Goal: Task Accomplishment & Management: Use online tool/utility

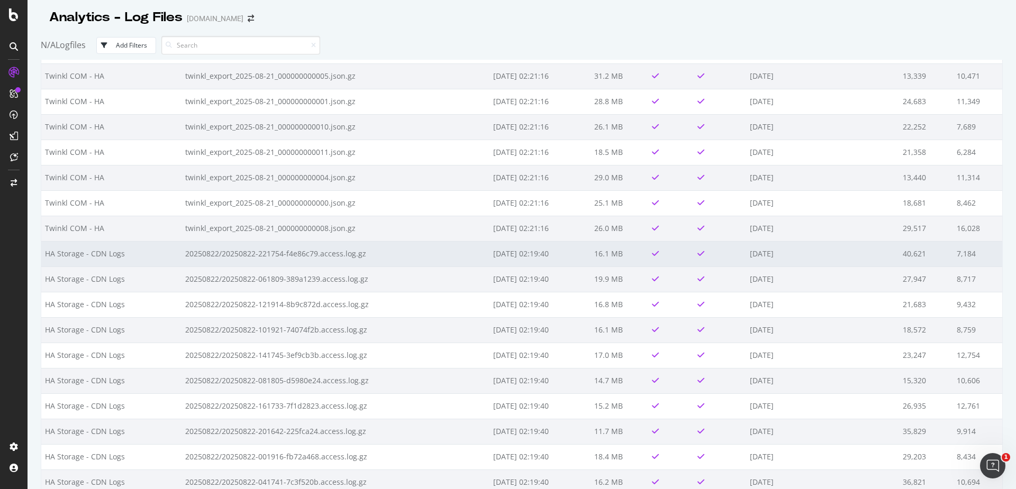
scroll to position [722, 0]
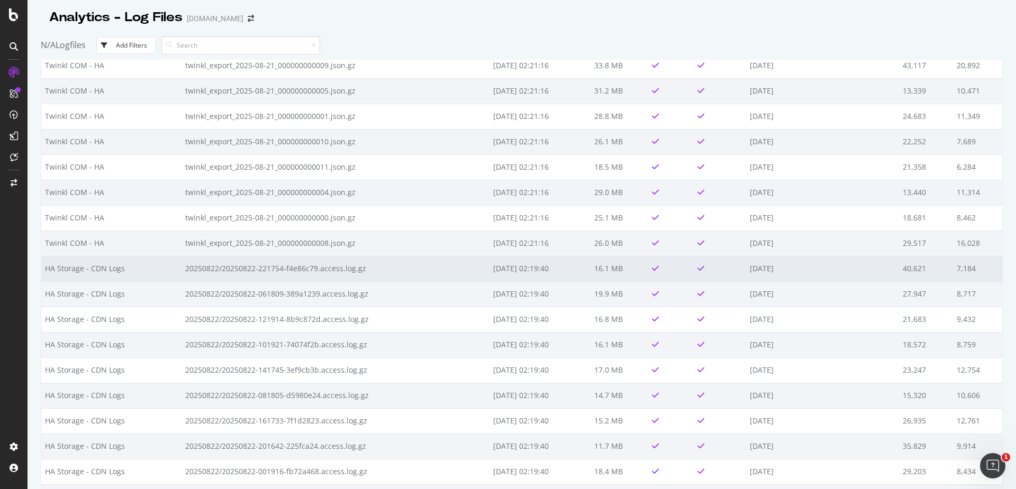
click at [165, 268] on td "HA Storage - CDN Logs" at bounding box center [111, 268] width 140 height 25
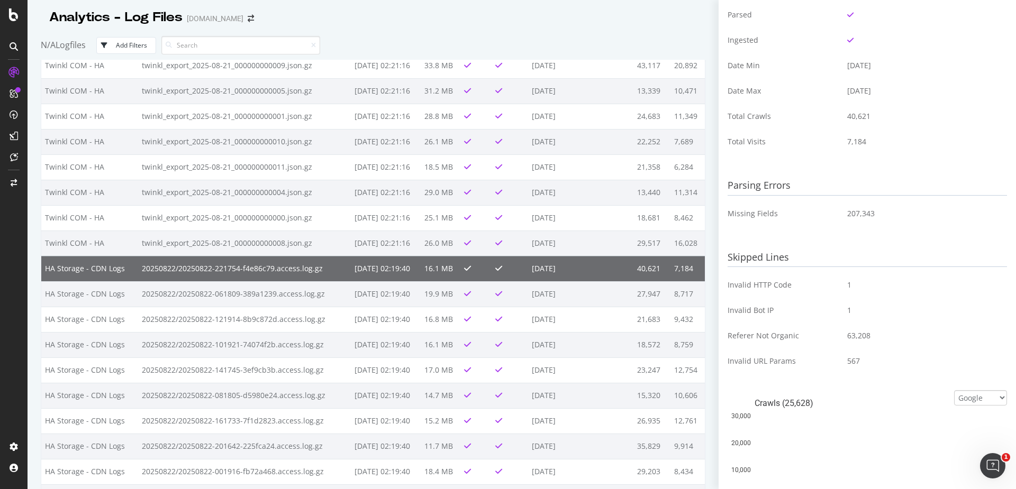
scroll to position [0, 0]
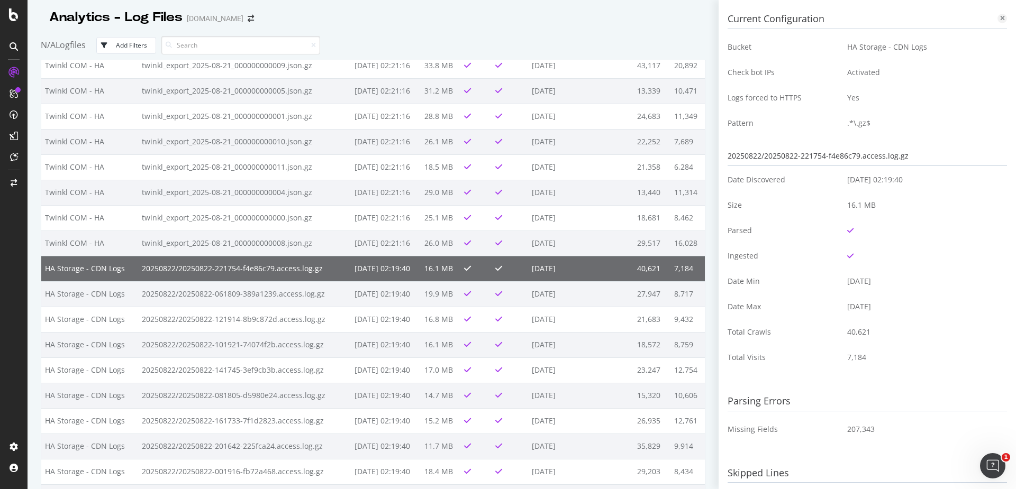
click at [998, 19] on div at bounding box center [1002, 19] width 10 height 10
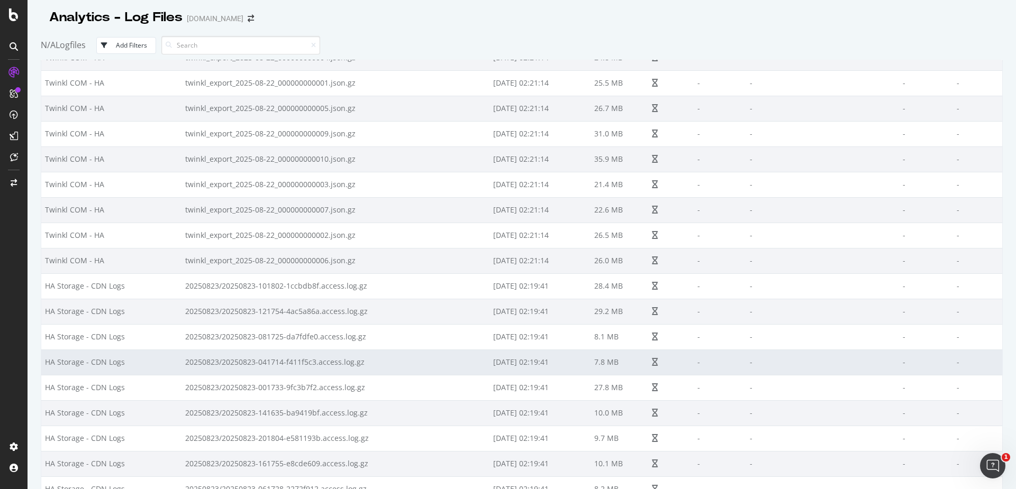
scroll to position [429, 0]
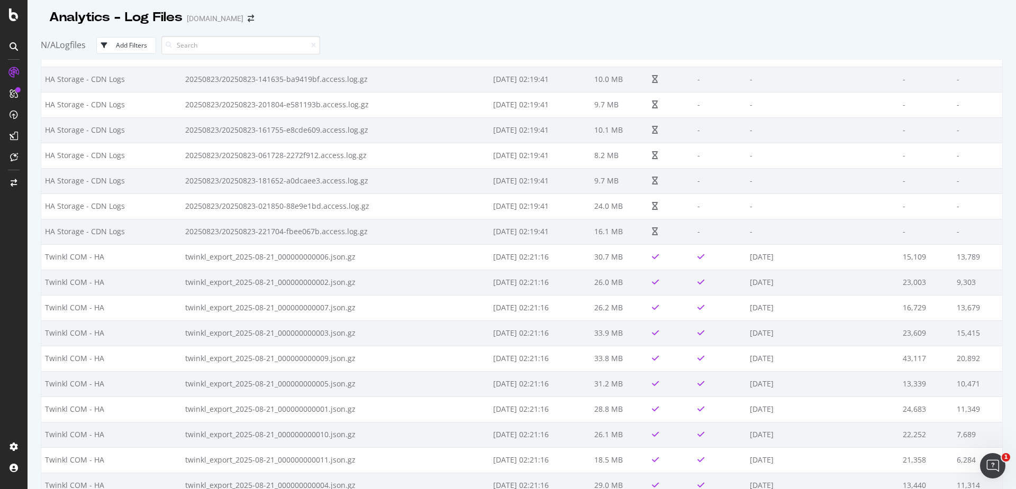
click at [273, 349] on td "twinkl_export_2025-08-21_000000000009.json.gz" at bounding box center [335, 358] width 308 height 25
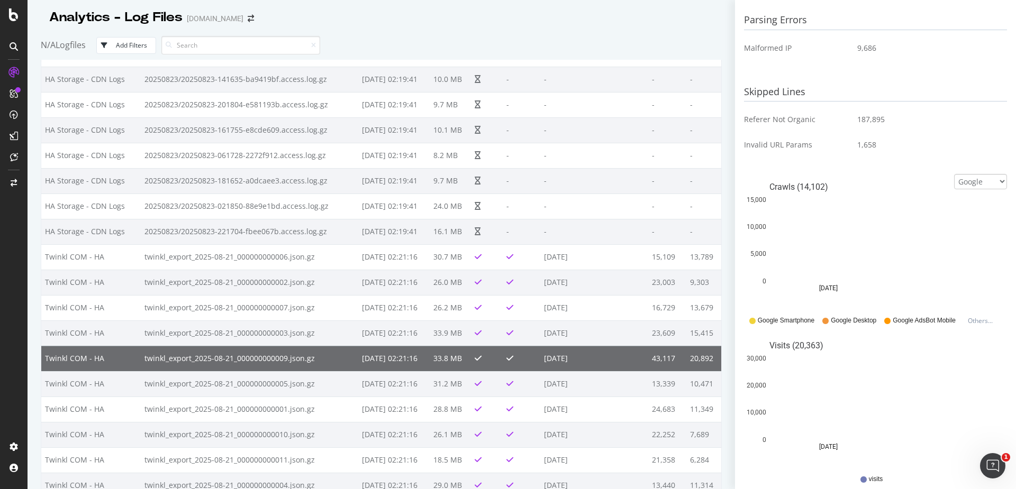
scroll to position [390, 0]
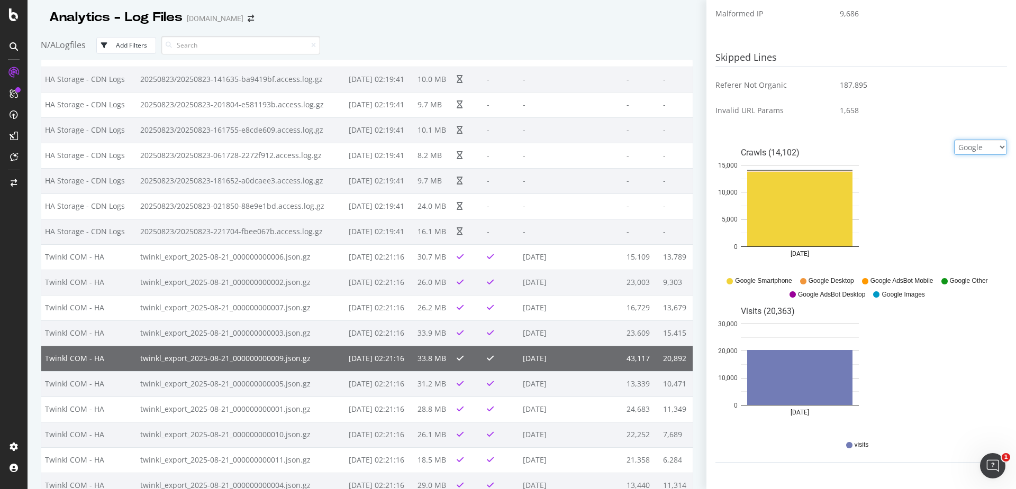
click at [988, 149] on select "Google Bing OpenAI Other AI Bots" at bounding box center [980, 147] width 53 height 15
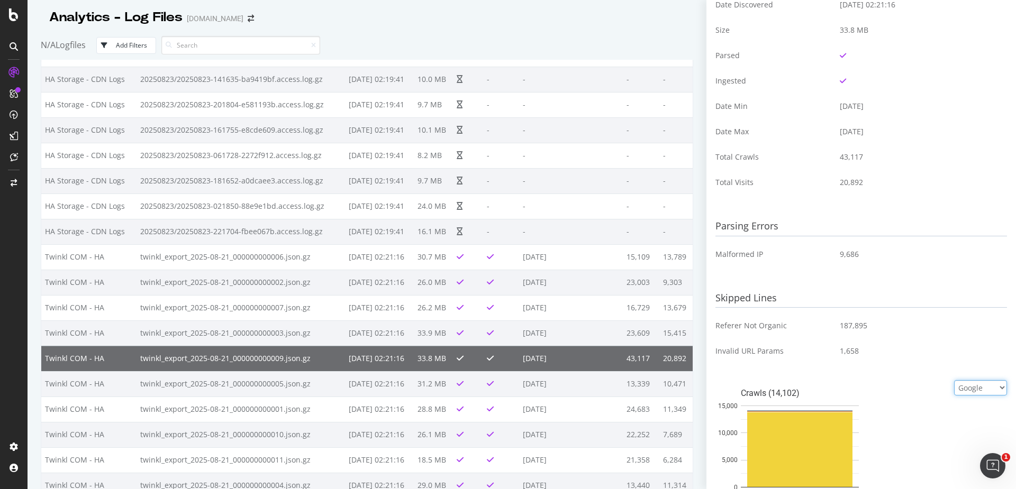
scroll to position [0, 0]
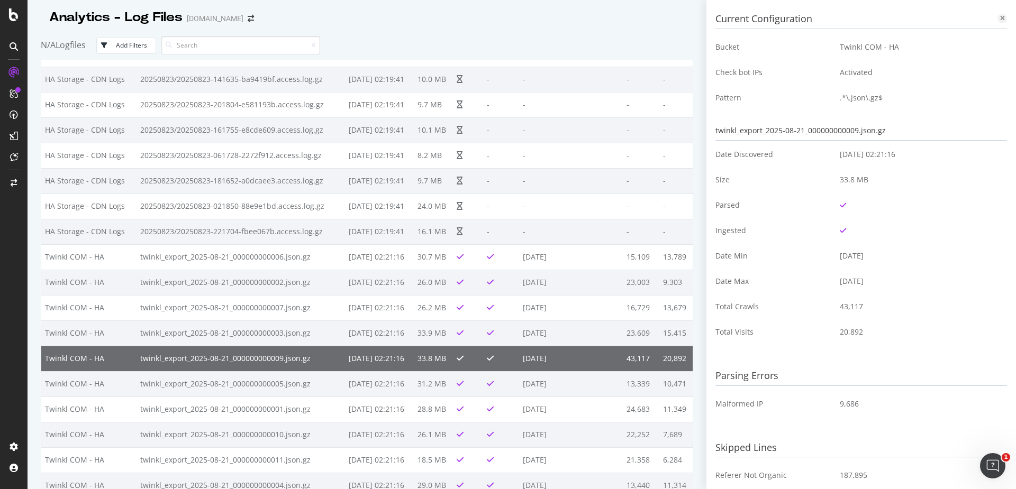
click at [999, 19] on div at bounding box center [1002, 19] width 10 height 10
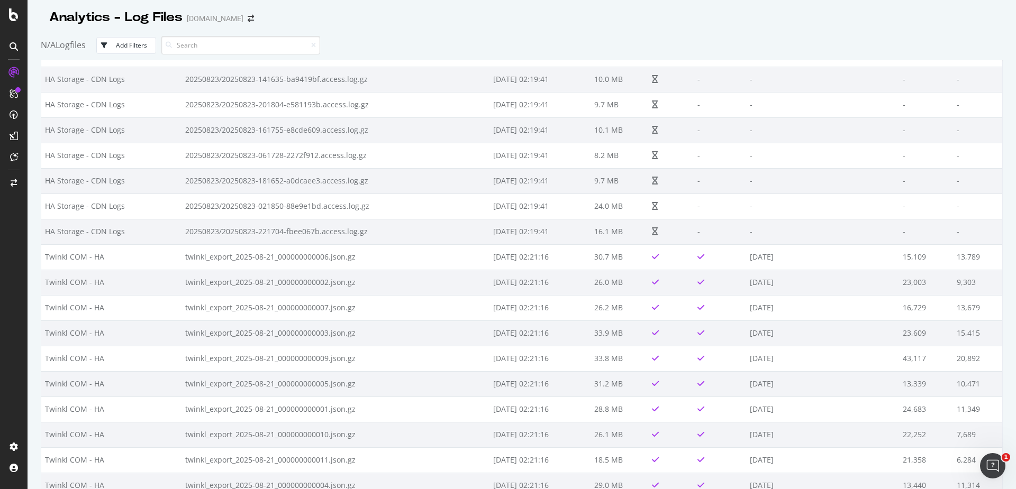
click at [153, 36] on div "N/A Logfiles Add Filters" at bounding box center [522, 45] width 962 height 29
click at [140, 47] on div "Add Filters" at bounding box center [131, 45] width 31 height 9
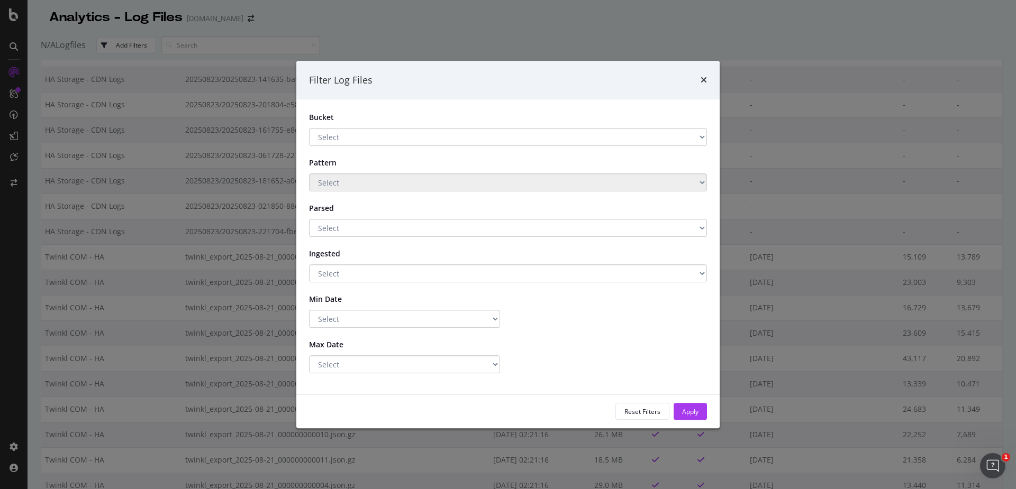
click at [657, 136] on select "Select HA Storage - CDN Logs Twinkl COM - HA" at bounding box center [508, 137] width 398 height 18
click at [702, 72] on div "Filter Log Files" at bounding box center [507, 80] width 423 height 39
click at [704, 79] on icon "times" at bounding box center [703, 80] width 6 height 8
